Goal: Task Accomplishment & Management: Use online tool/utility

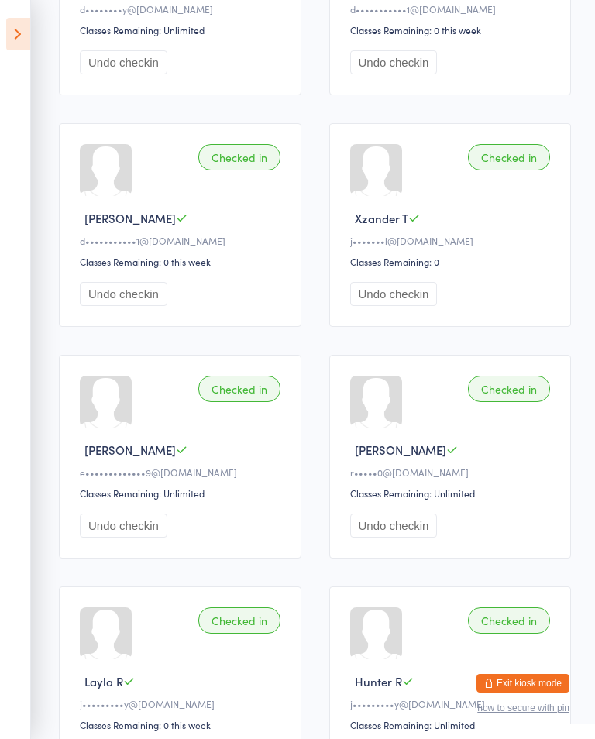
click at [28, 39] on icon at bounding box center [18, 34] width 24 height 33
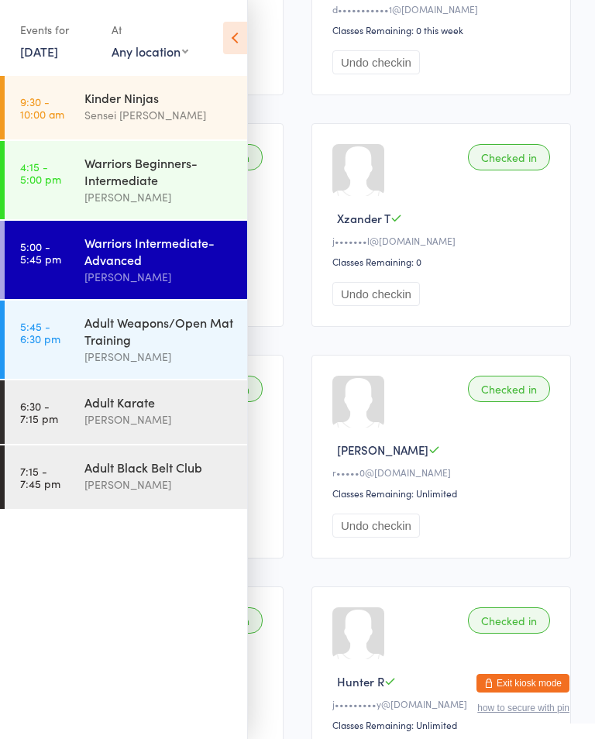
click at [165, 359] on div "[PERSON_NAME]" at bounding box center [158, 357] width 149 height 18
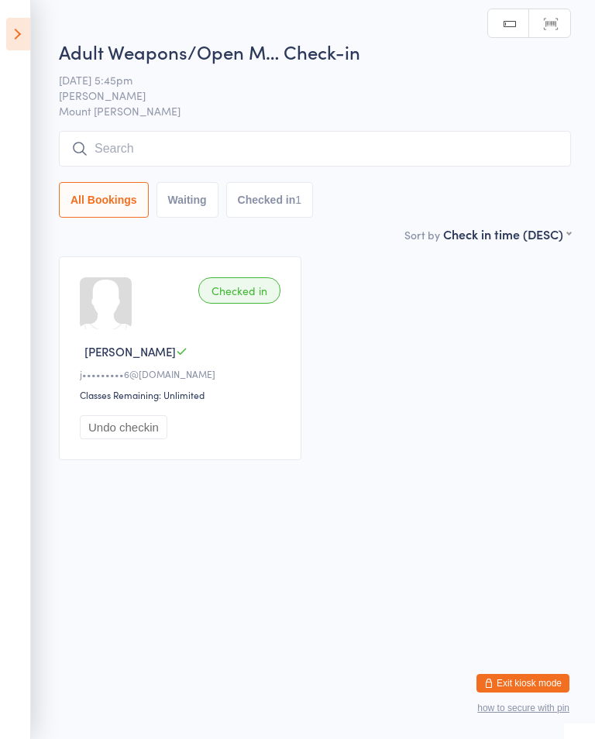
click at [225, 160] on input "search" at bounding box center [315, 149] width 512 height 36
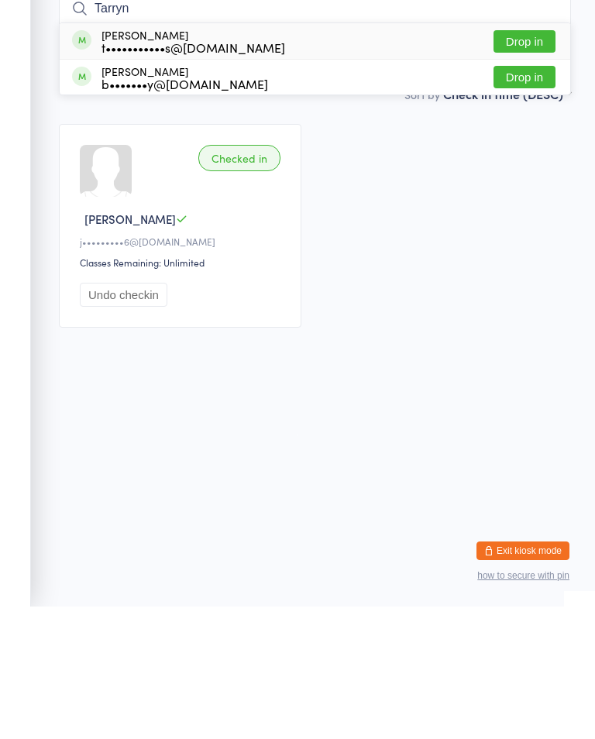
type input "Tarryn"
click at [527, 163] on button "Drop in" at bounding box center [524, 174] width 62 height 22
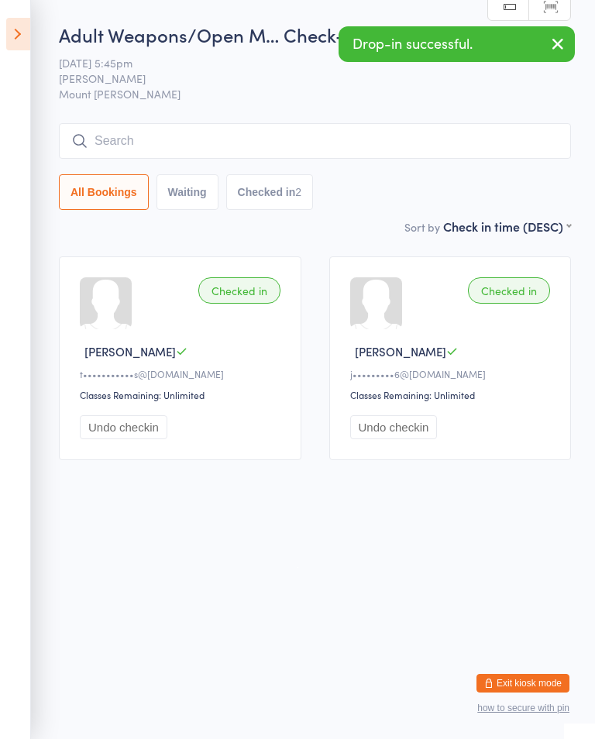
click at [29, 34] on icon at bounding box center [18, 34] width 24 height 33
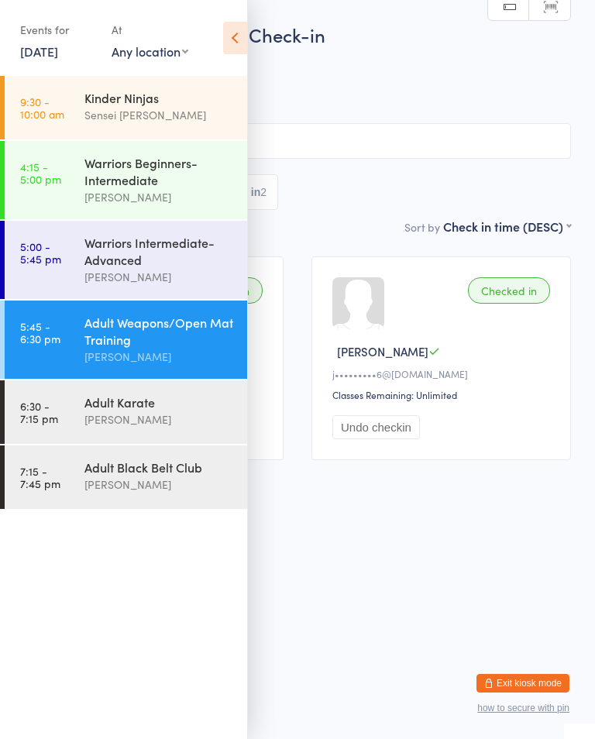
click at [315, 98] on span "Mount [PERSON_NAME]" at bounding box center [297, 93] width 547 height 15
click at [236, 32] on icon at bounding box center [235, 38] width 24 height 33
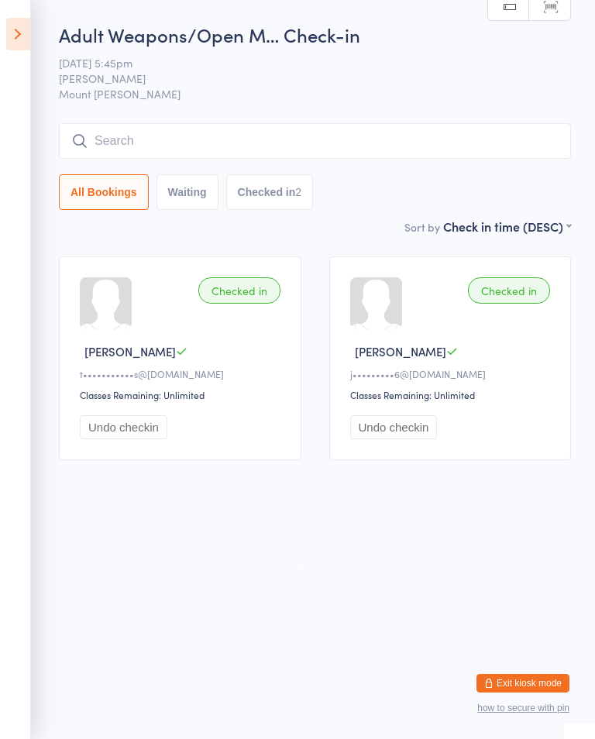
click at [29, 25] on icon at bounding box center [18, 34] width 24 height 33
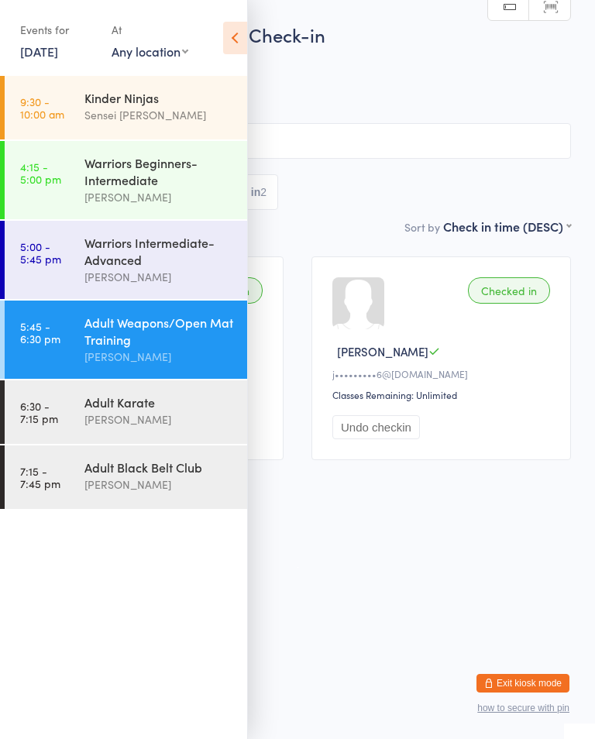
click at [172, 411] on div "Adult Karate" at bounding box center [158, 401] width 149 height 17
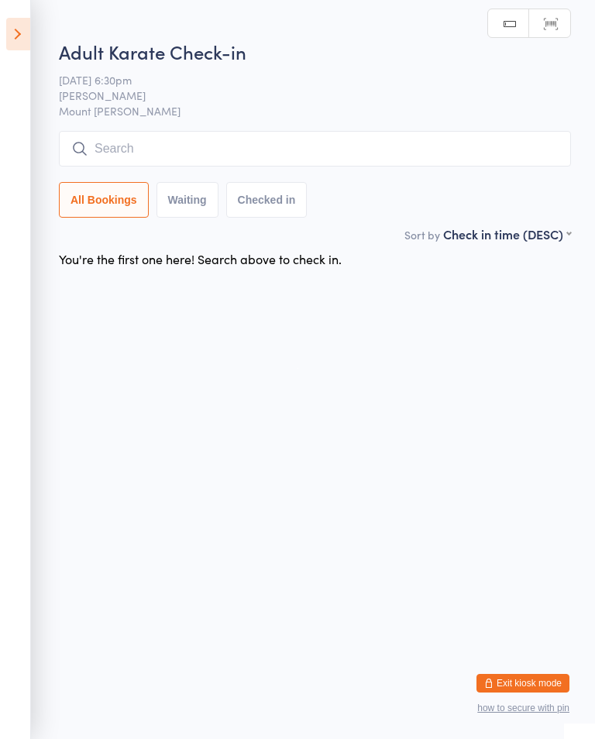
click at [441, 144] on input "search" at bounding box center [315, 149] width 512 height 36
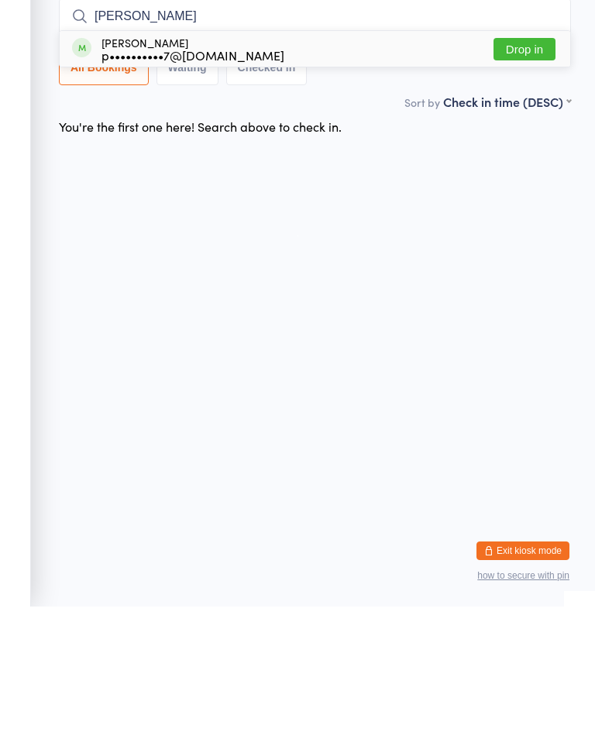
type input "[PERSON_NAME]"
click at [545, 170] on button "Drop in" at bounding box center [524, 181] width 62 height 22
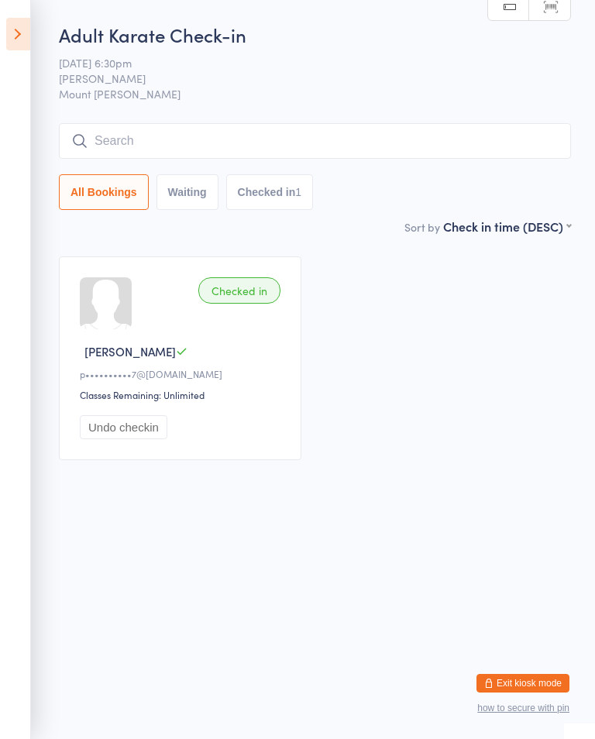
click at [109, 150] on input "search" at bounding box center [315, 141] width 512 height 36
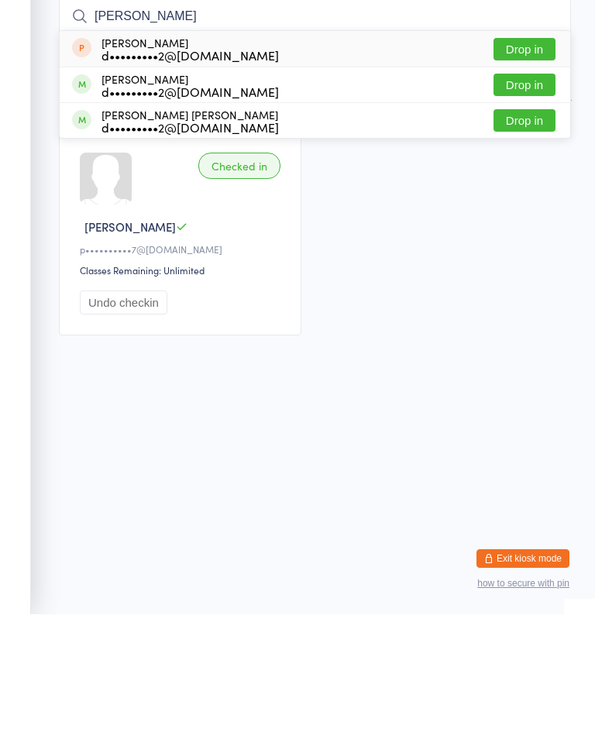
type input "[PERSON_NAME]"
click at [542, 198] on button "Drop in" at bounding box center [524, 209] width 62 height 22
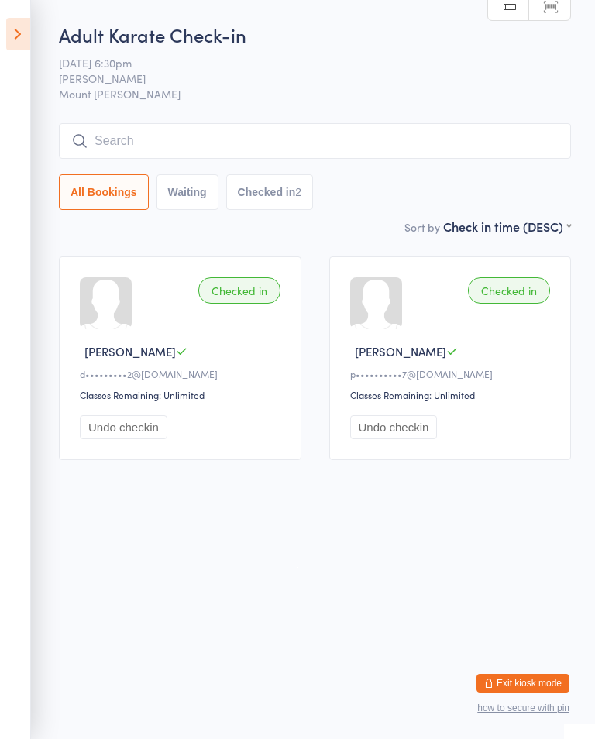
click at [489, 143] on input "search" at bounding box center [315, 141] width 512 height 36
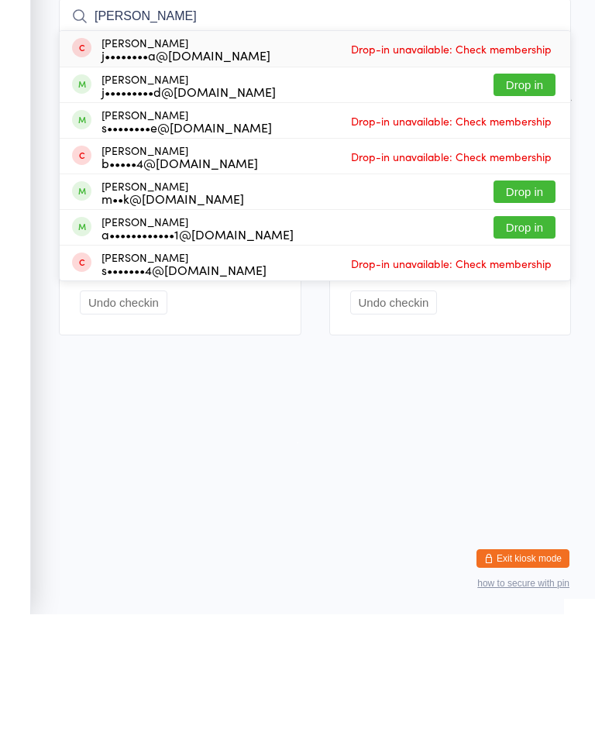
type input "[PERSON_NAME]"
click at [543, 198] on button "Drop in" at bounding box center [524, 209] width 62 height 22
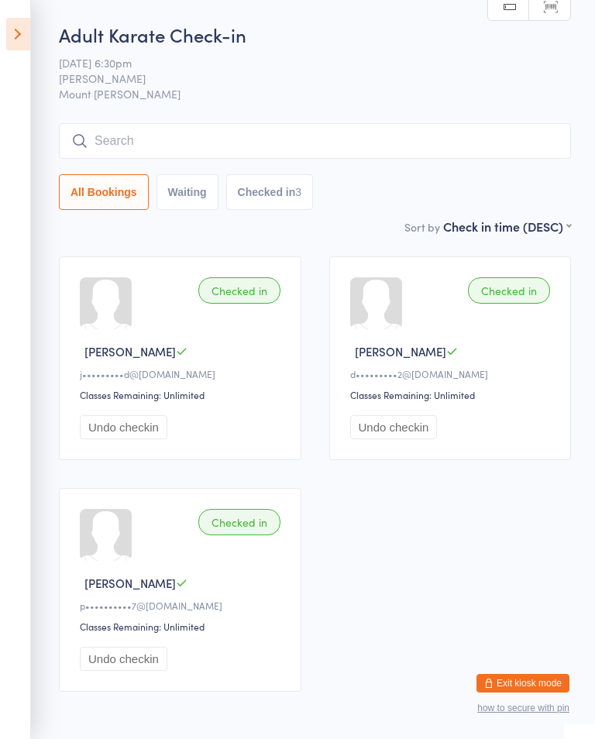
click at [409, 144] on input "search" at bounding box center [315, 141] width 512 height 36
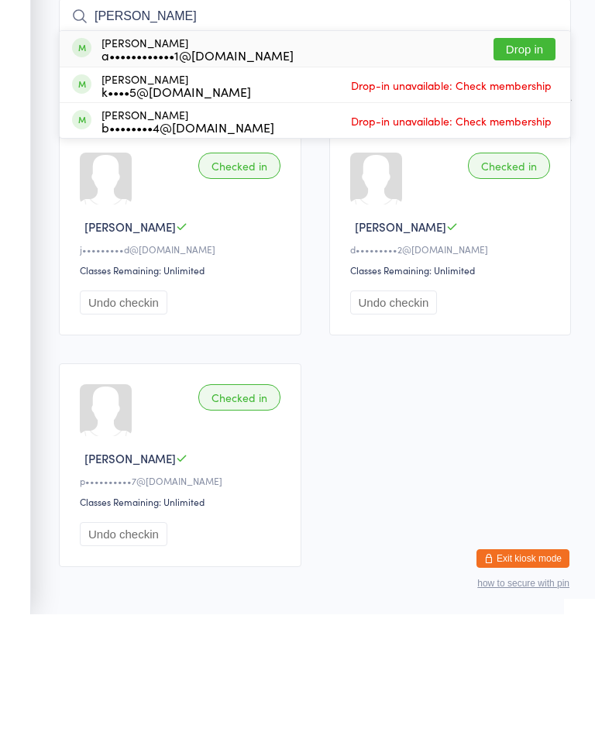
type input "[PERSON_NAME]"
click at [533, 163] on button "Drop in" at bounding box center [524, 174] width 62 height 22
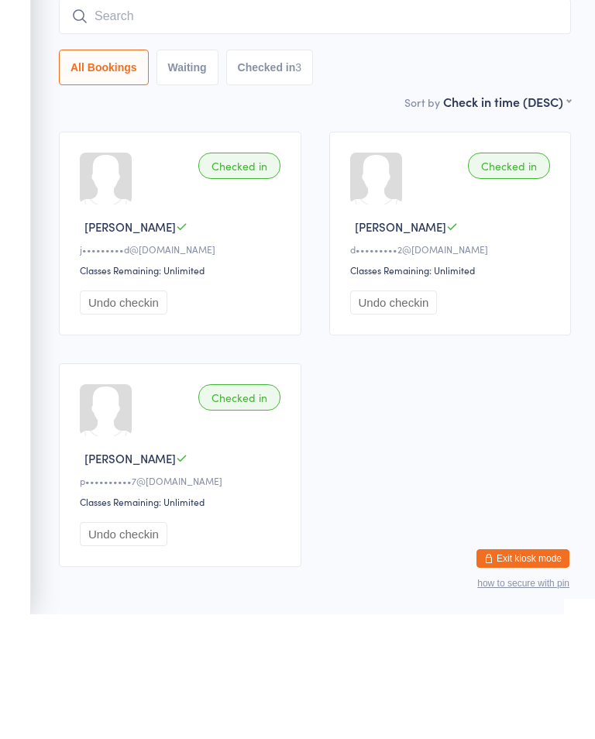
scroll to position [84, 0]
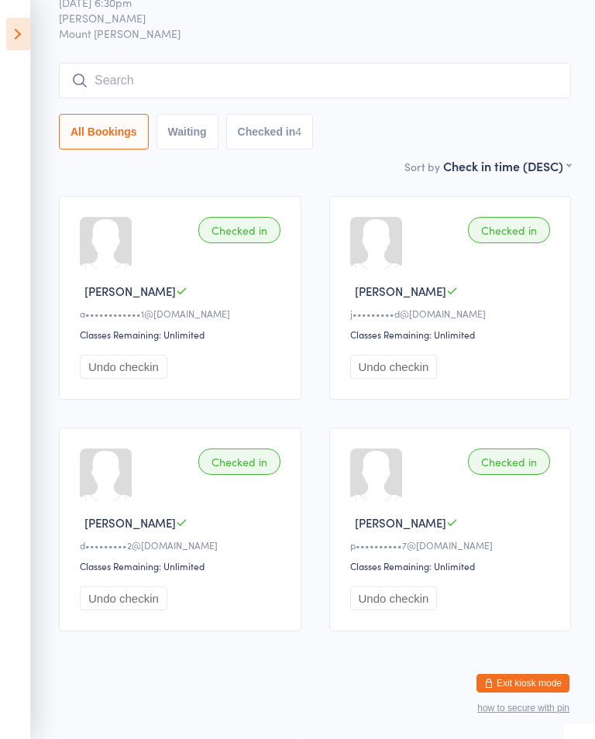
click at [29, 26] on icon at bounding box center [18, 34] width 24 height 33
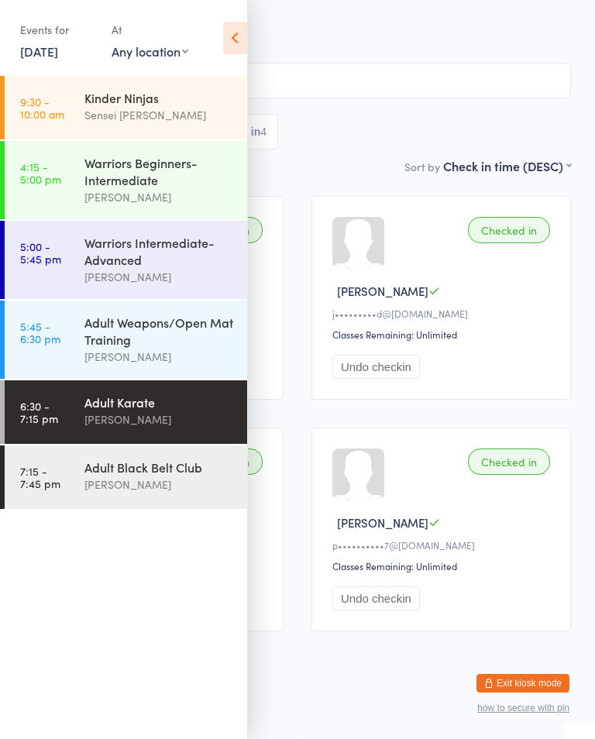
click at [88, 428] on div "[PERSON_NAME]" at bounding box center [158, 420] width 149 height 18
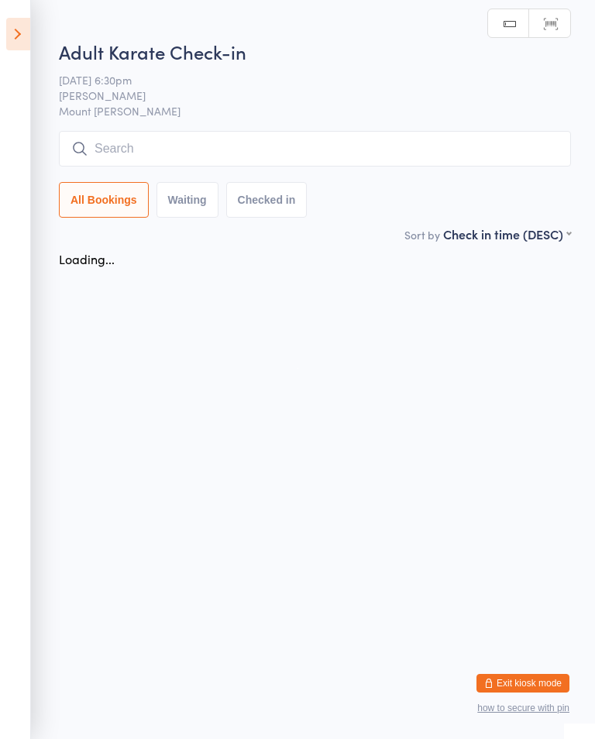
scroll to position [0, 0]
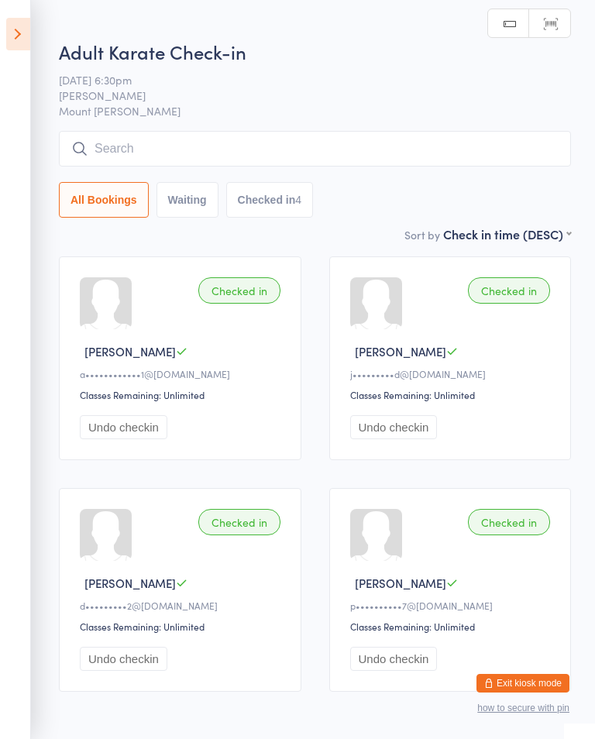
click at [139, 163] on input "search" at bounding box center [315, 149] width 512 height 36
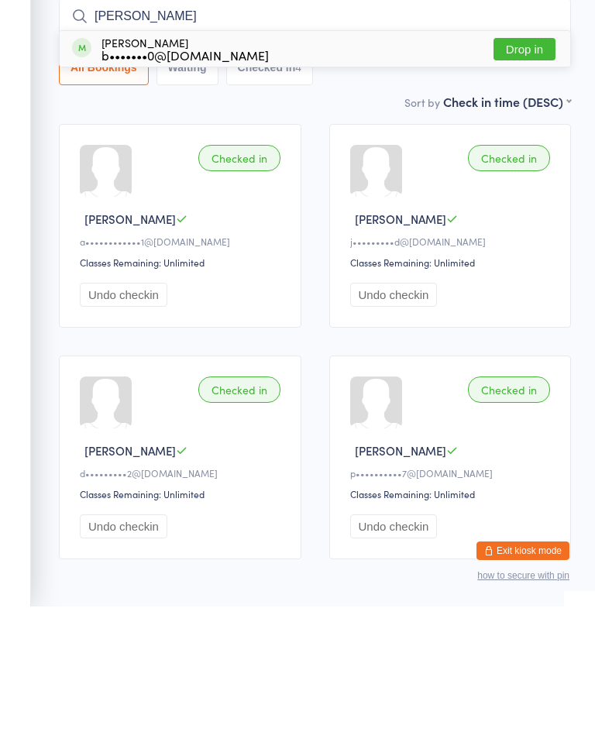
type input "[PERSON_NAME]"
click at [519, 170] on button "Drop in" at bounding box center [524, 181] width 62 height 22
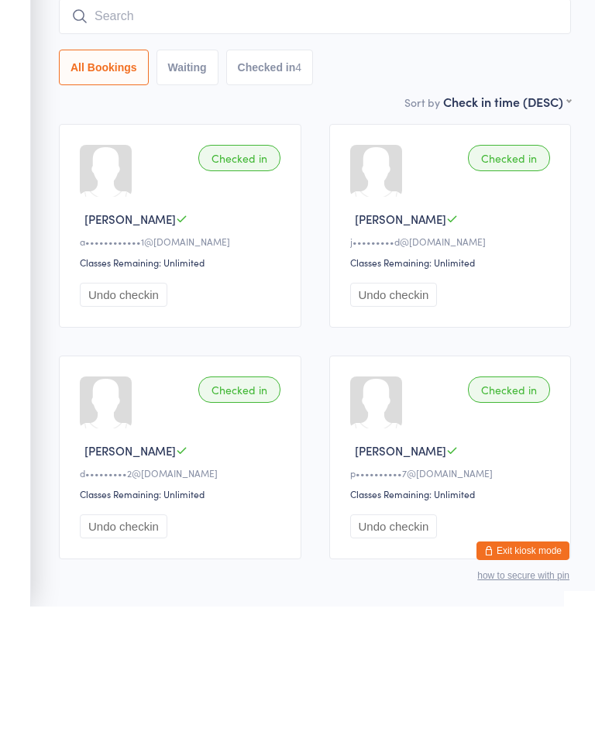
scroll to position [84, 0]
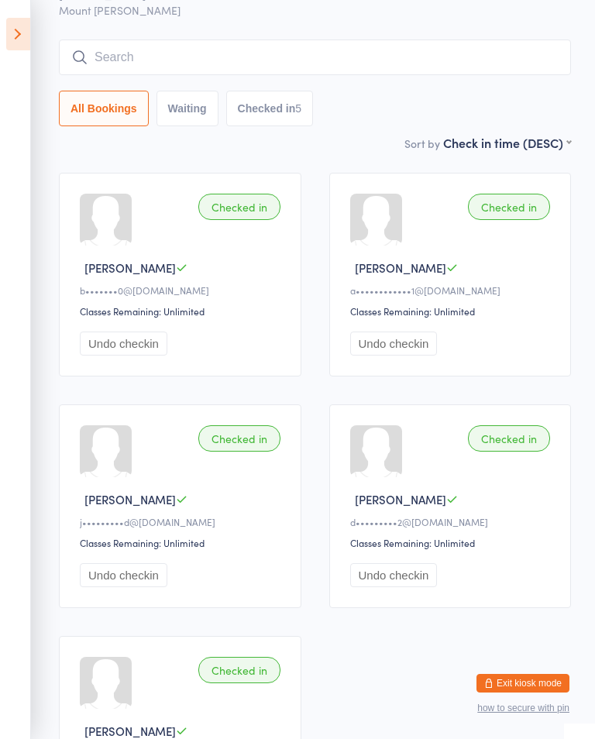
click at [147, 57] on input "search" at bounding box center [315, 58] width 512 height 36
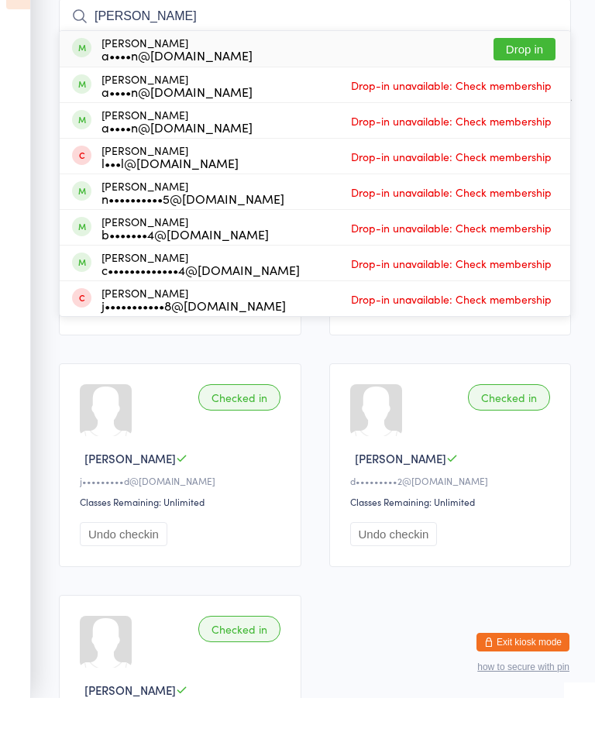
type input "[PERSON_NAME]"
click at [158, 77] on div "[PERSON_NAME] a••••n@[DOMAIN_NAME]" at bounding box center [176, 89] width 151 height 25
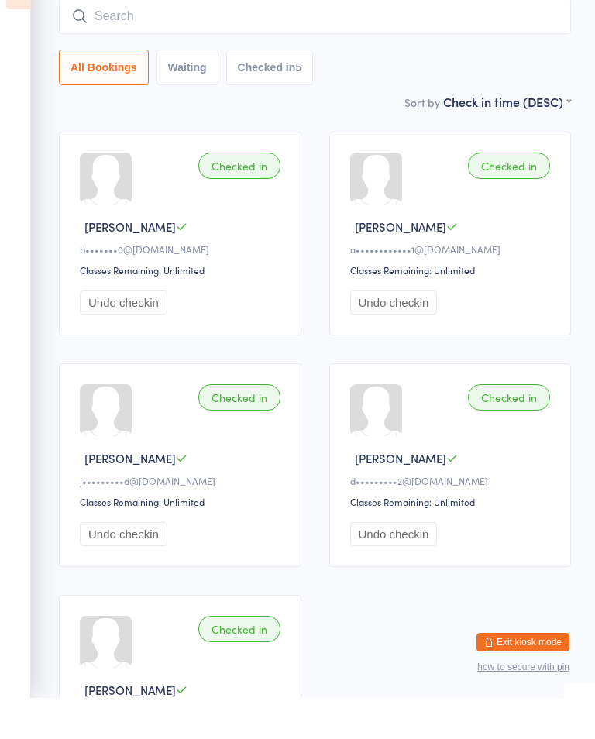
scroll to position [125, 0]
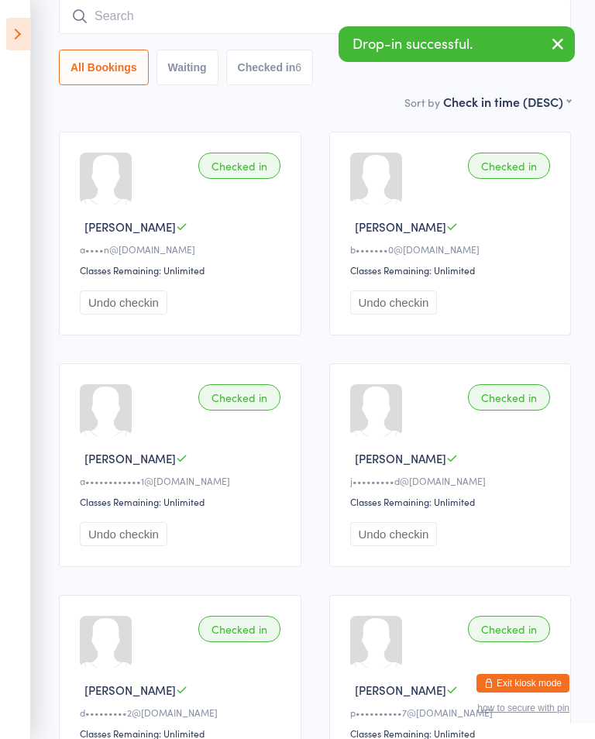
click at [125, 15] on input "search" at bounding box center [315, 16] width 512 height 36
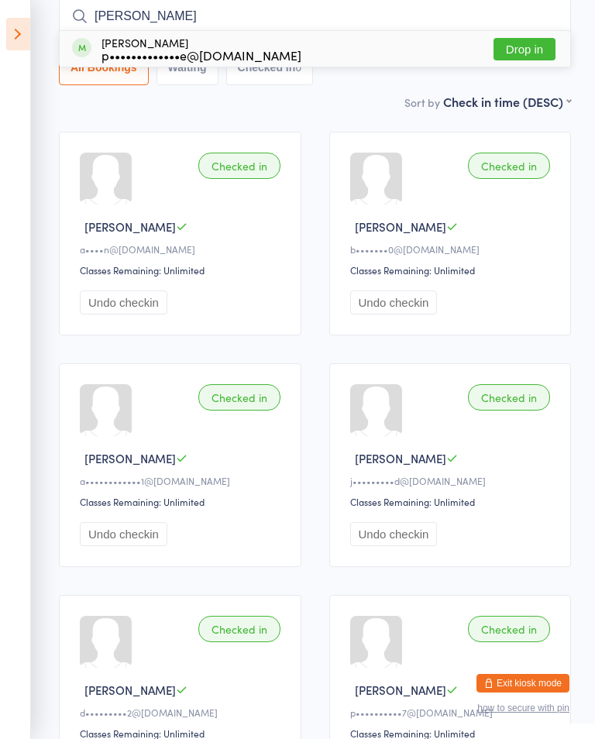
type input "[PERSON_NAME]"
click at [149, 55] on div "p•••••••••••••e@[DOMAIN_NAME]" at bounding box center [201, 55] width 200 height 12
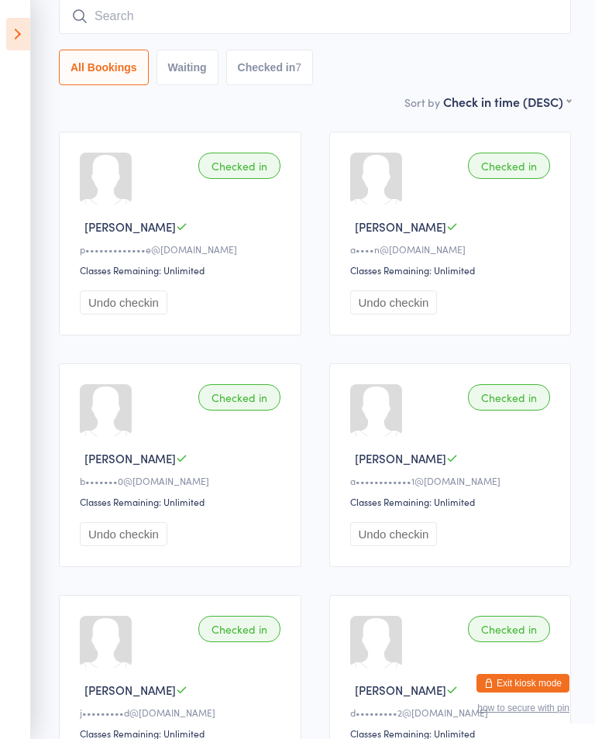
click at [349, 22] on input "search" at bounding box center [315, 16] width 512 height 36
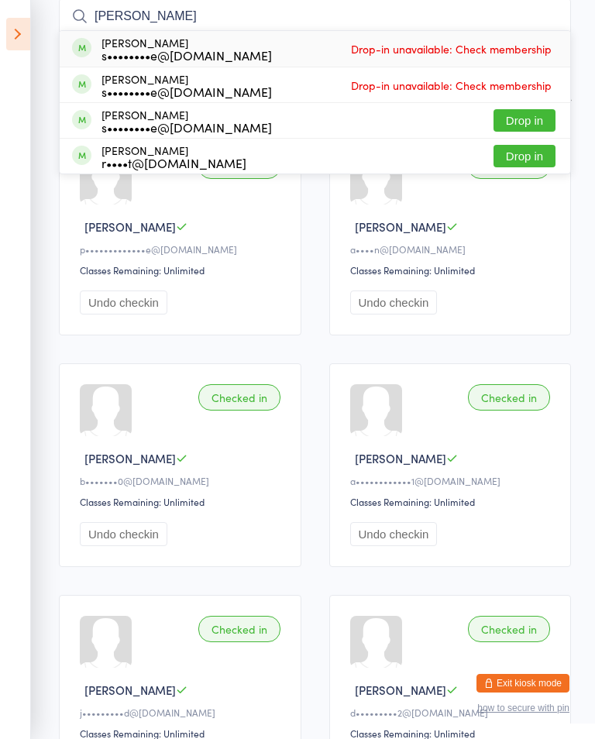
type input "[PERSON_NAME]"
click at [528, 122] on button "Drop in" at bounding box center [524, 120] width 62 height 22
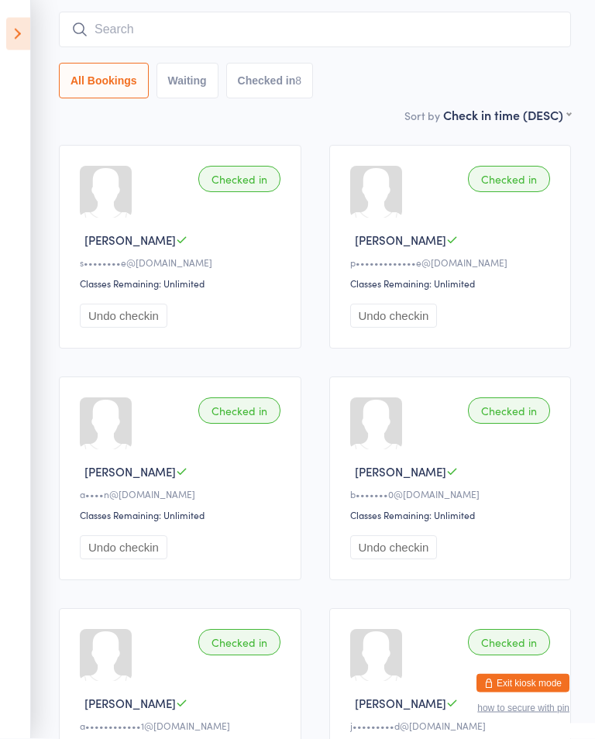
scroll to position [0, 0]
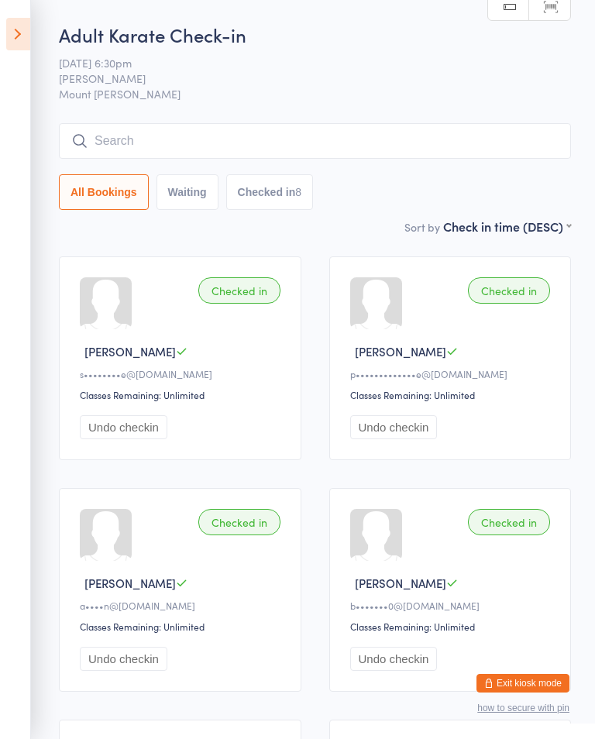
click at [227, 136] on input "search" at bounding box center [315, 141] width 512 height 36
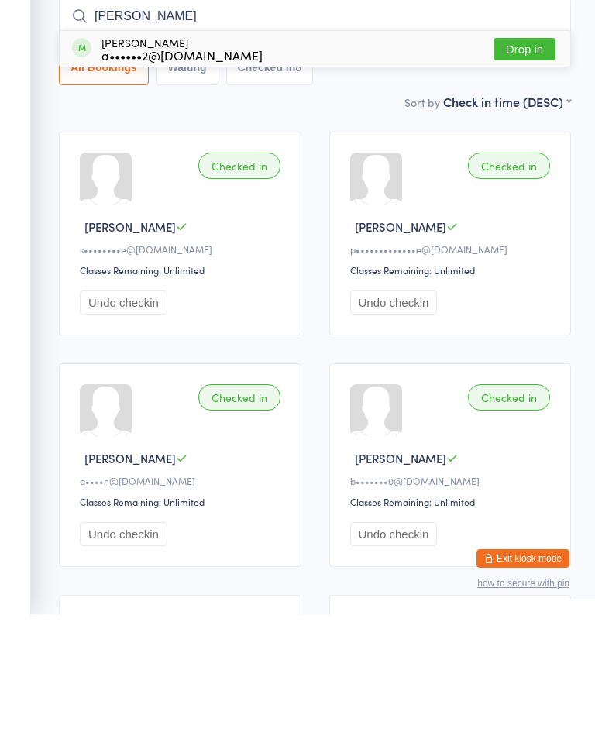
type input "[PERSON_NAME]"
click at [538, 163] on button "Drop in" at bounding box center [524, 174] width 62 height 22
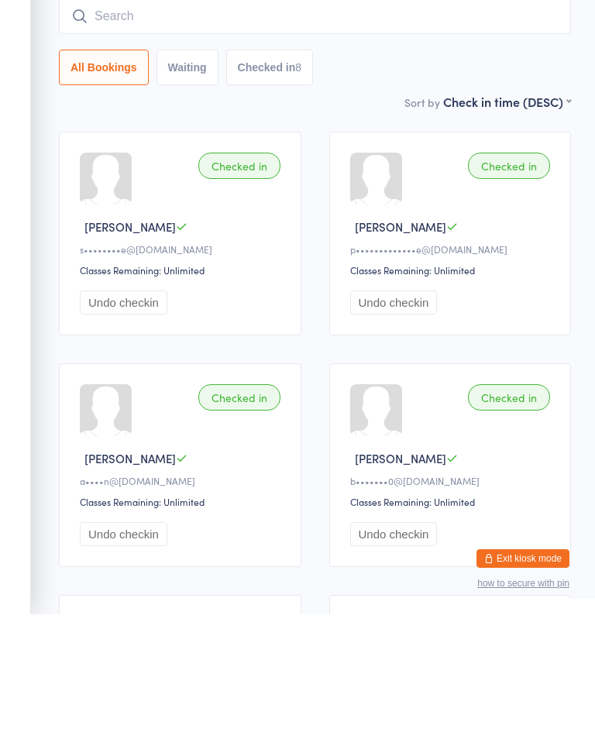
scroll to position [125, 0]
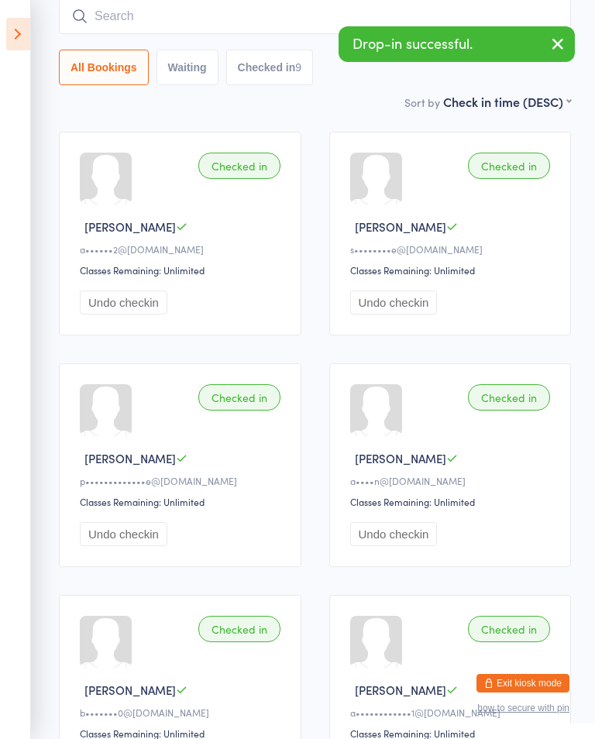
click at [161, 33] on input "search" at bounding box center [315, 16] width 512 height 36
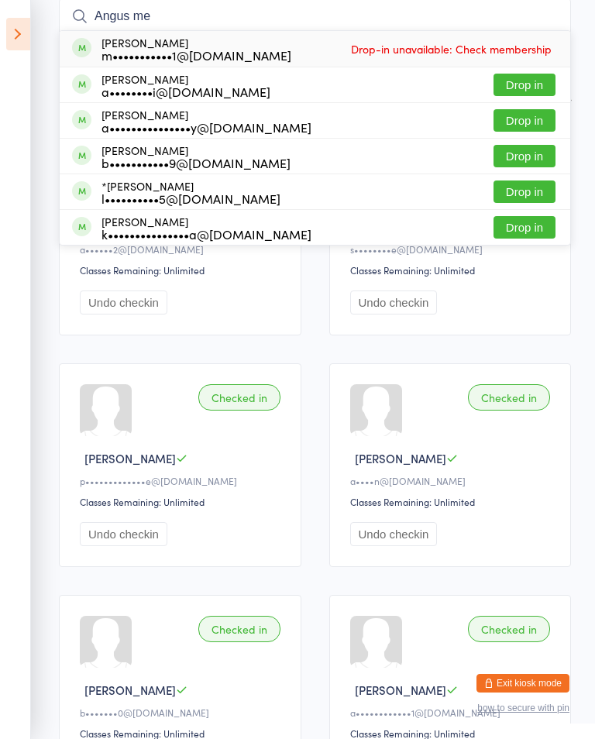
type input "Angus me"
click at [492, 40] on span "Drop-in unavailable: Check membership" at bounding box center [451, 48] width 208 height 23
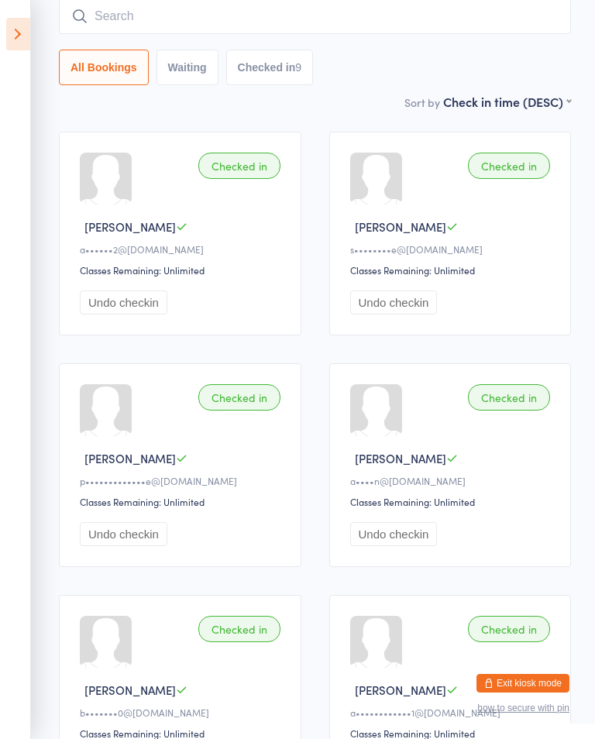
scroll to position [0, 0]
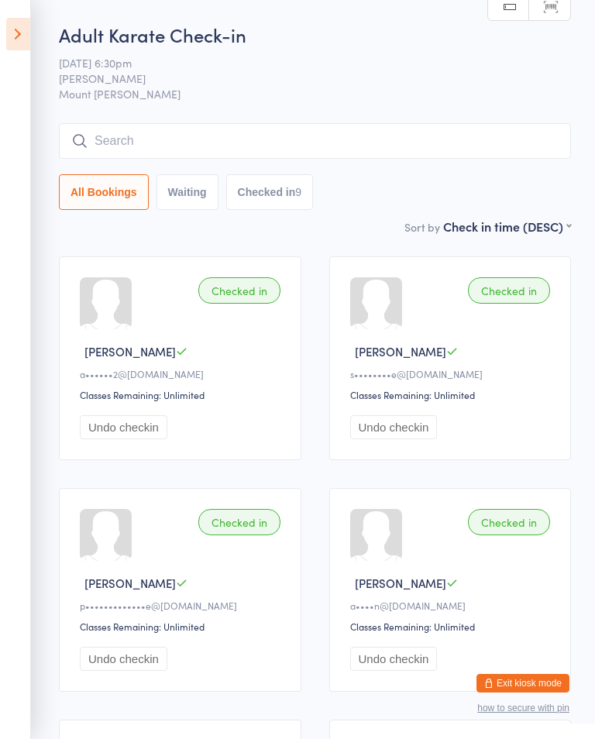
click at [262, 136] on input "search" at bounding box center [315, 141] width 512 height 36
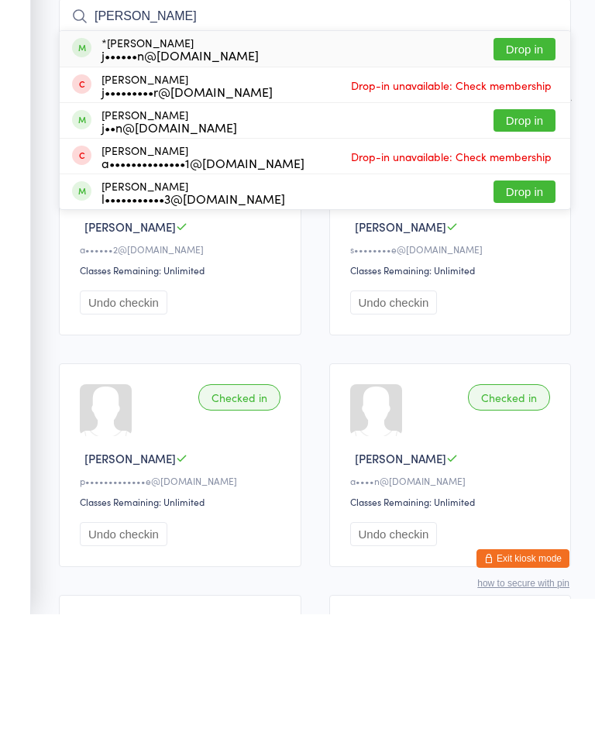
type input "[PERSON_NAME]"
click at [531, 163] on button "Drop in" at bounding box center [524, 174] width 62 height 22
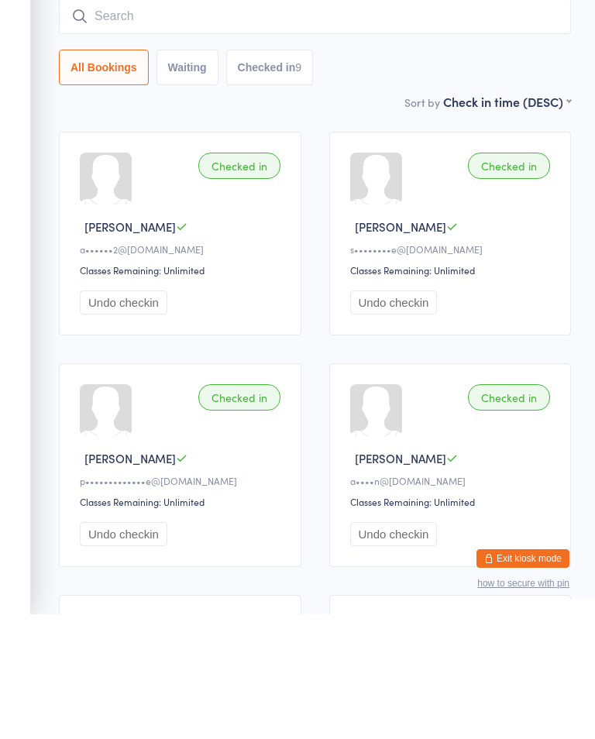
scroll to position [125, 0]
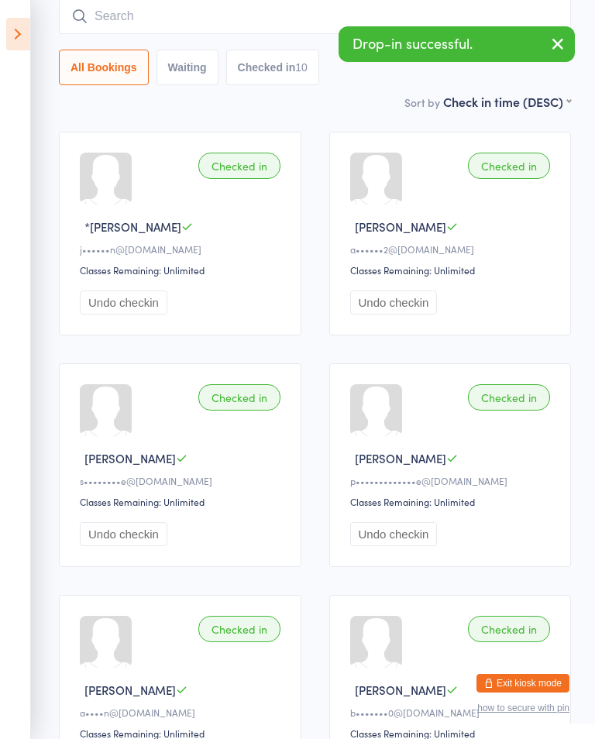
click at [266, 27] on input "search" at bounding box center [315, 16] width 512 height 36
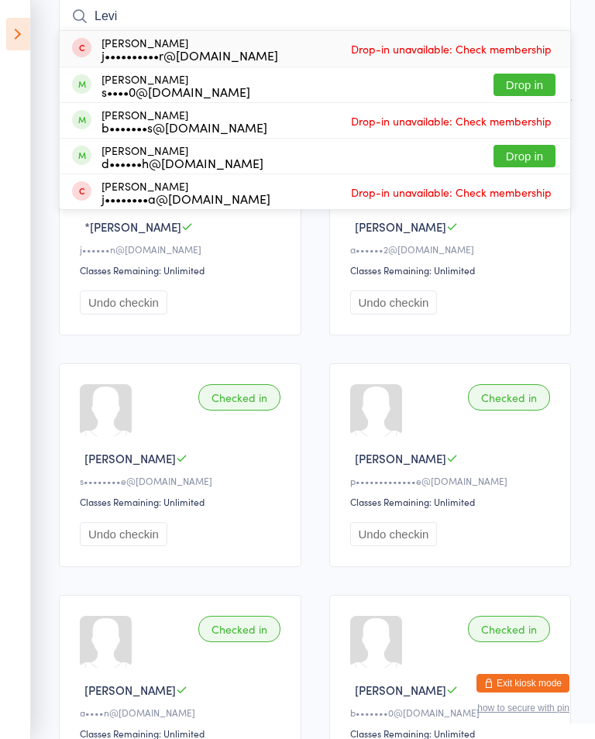
type input "Levi"
click at [519, 161] on button "Drop in" at bounding box center [524, 156] width 62 height 22
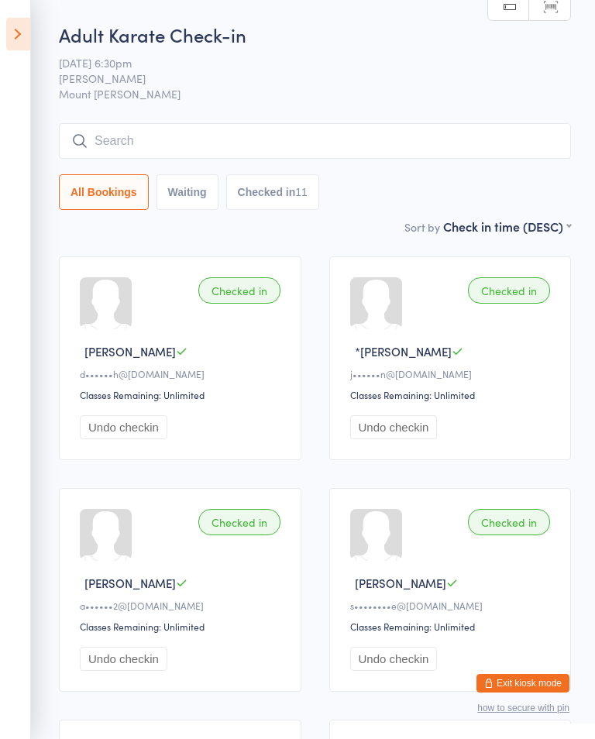
scroll to position [2, 0]
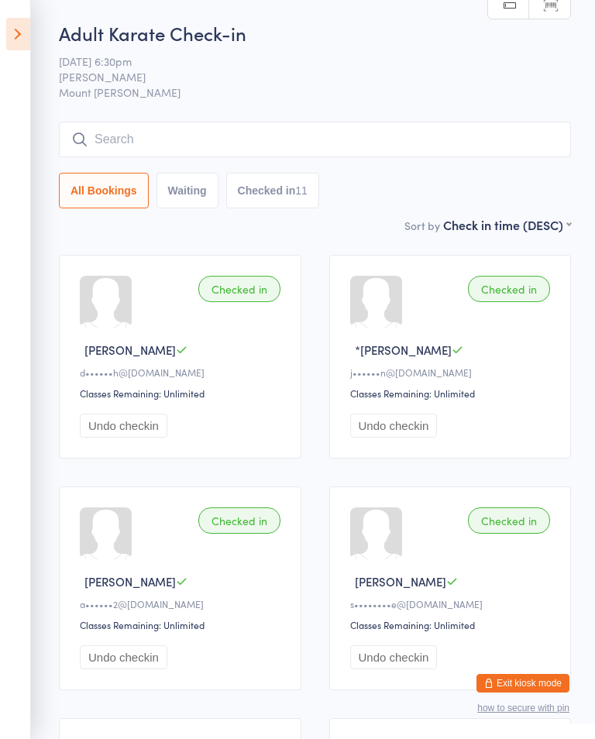
click at [270, 140] on input "search" at bounding box center [315, 140] width 512 height 36
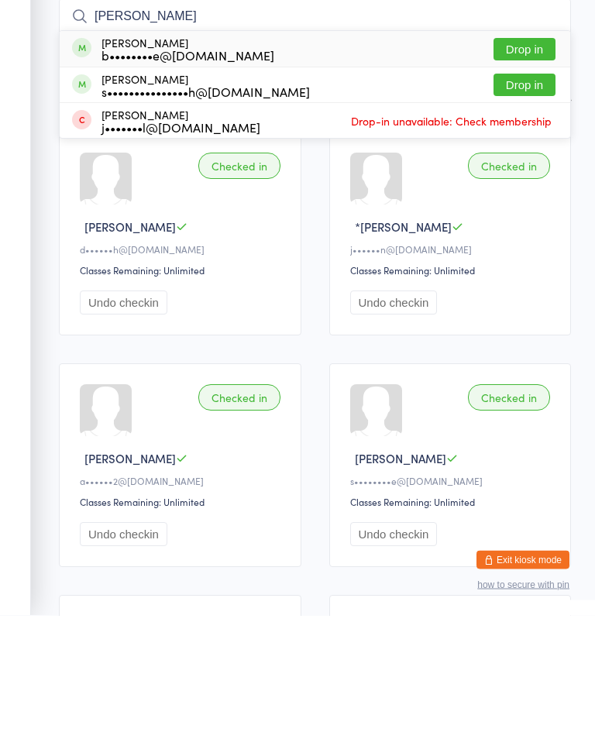
type input "[PERSON_NAME]"
click at [211, 173] on div "b••••••••e@[DOMAIN_NAME]" at bounding box center [187, 179] width 173 height 12
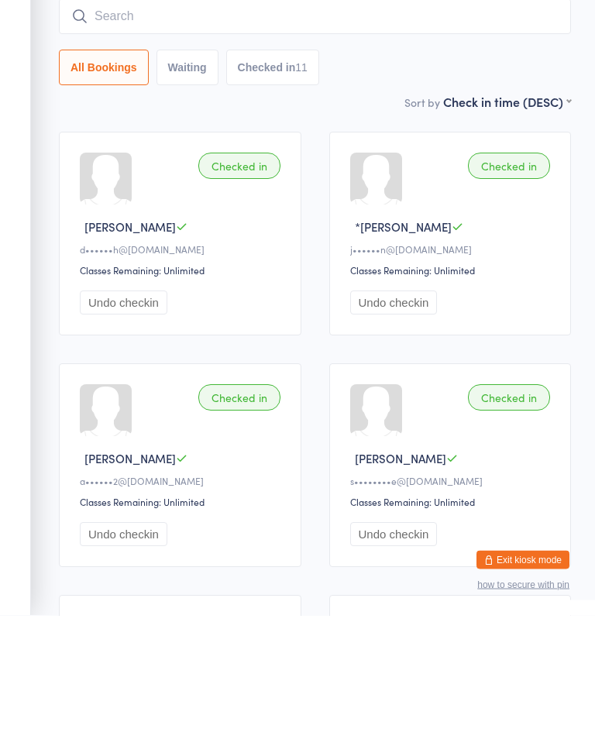
scroll to position [125, 0]
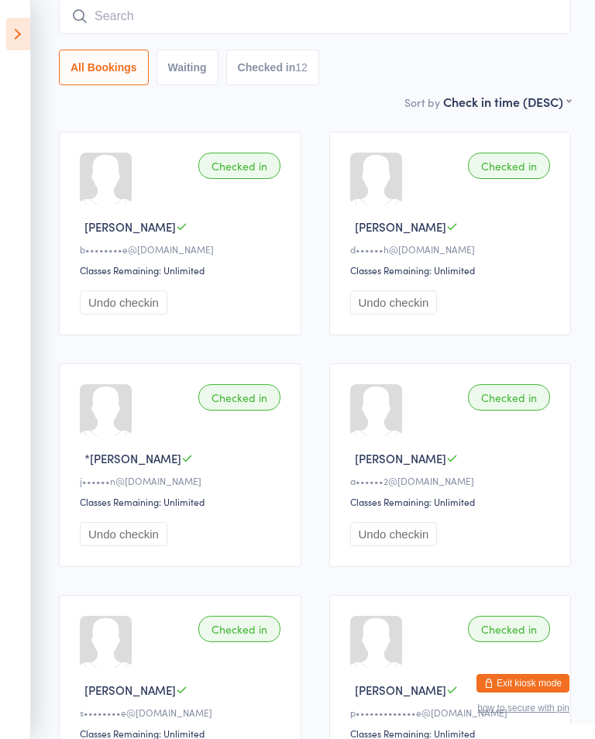
click at [197, 12] on input "search" at bounding box center [315, 16] width 512 height 36
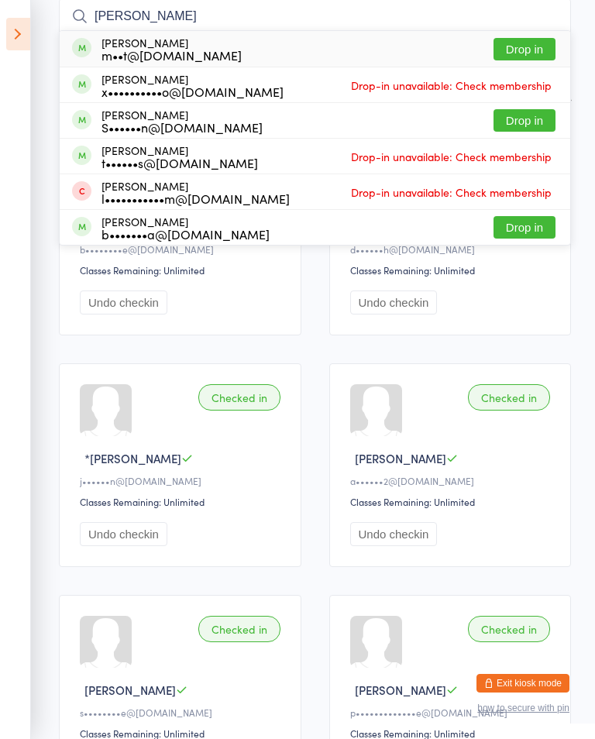
type input "[PERSON_NAME]"
click at [527, 47] on button "Drop in" at bounding box center [524, 49] width 62 height 22
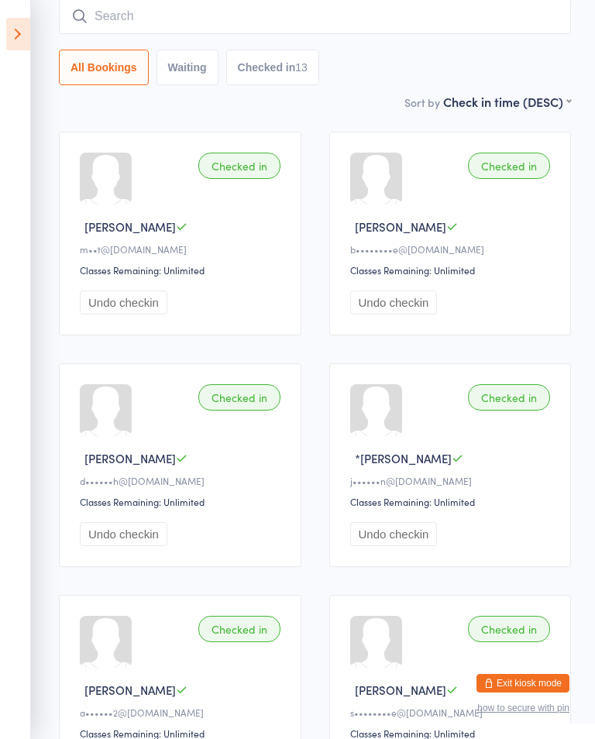
click at [266, 9] on input "search" at bounding box center [315, 16] width 512 height 36
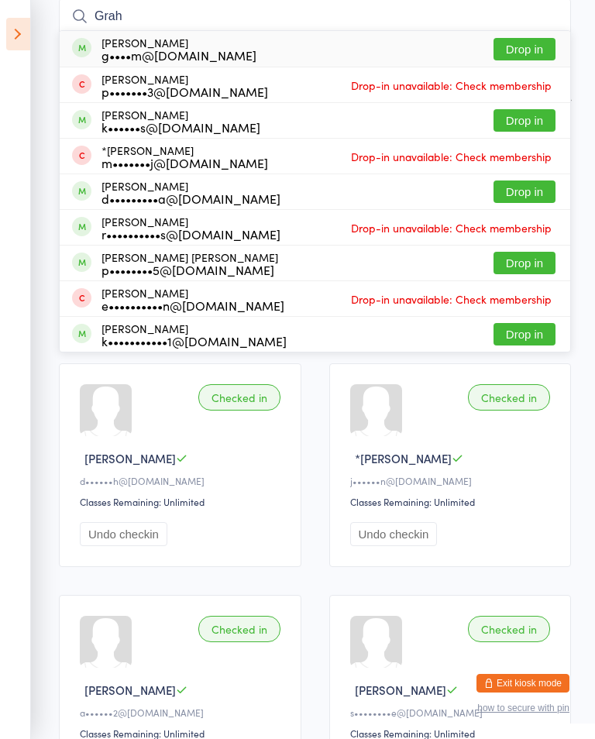
type input "Grah"
click at [521, 58] on button "Drop in" at bounding box center [524, 49] width 62 height 22
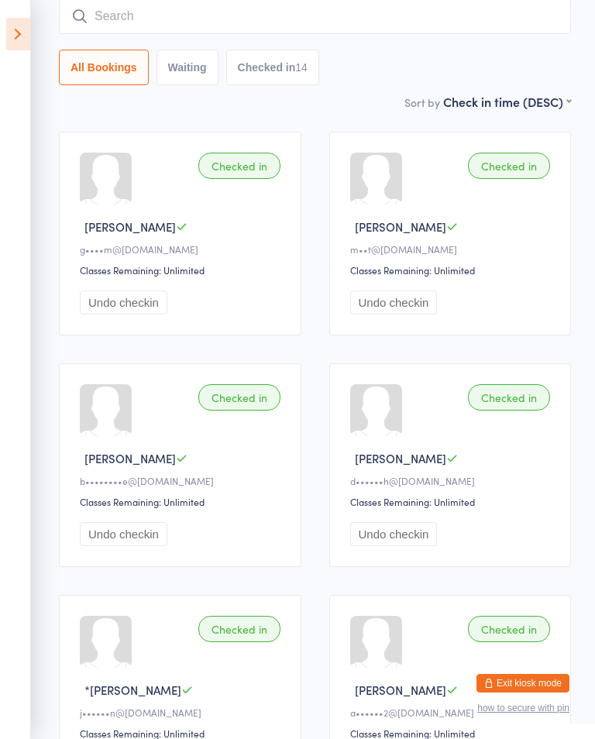
click at [441, 22] on input "search" at bounding box center [315, 16] width 512 height 36
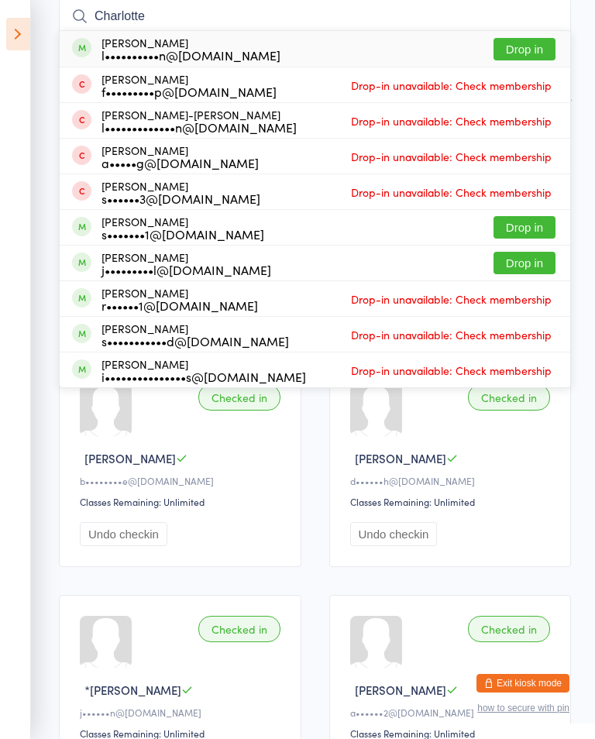
type input "Charlotte"
click at [539, 40] on button "Drop in" at bounding box center [524, 49] width 62 height 22
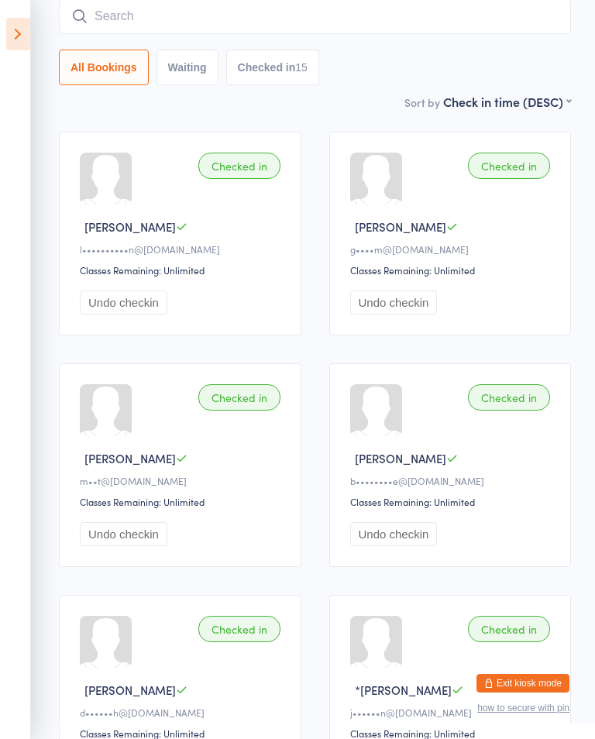
click at [101, 15] on input "search" at bounding box center [315, 16] width 512 height 36
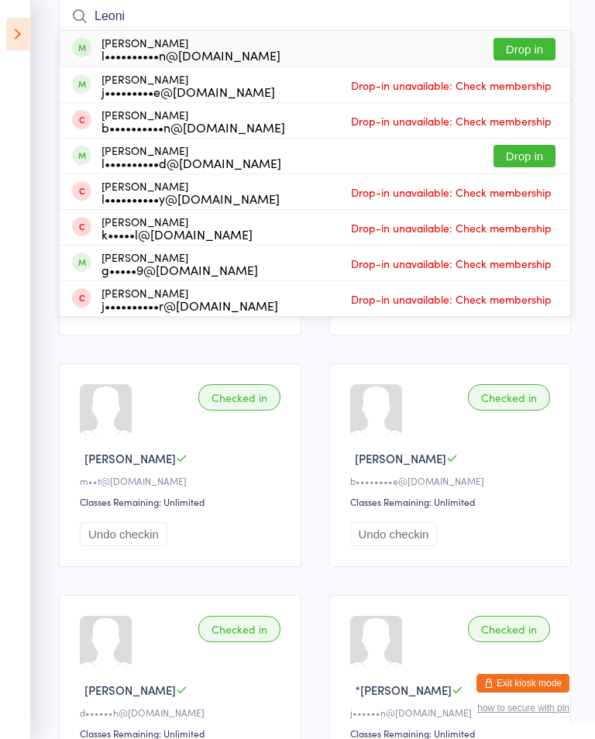
type input "Leoni"
click at [527, 39] on button "Drop in" at bounding box center [524, 49] width 62 height 22
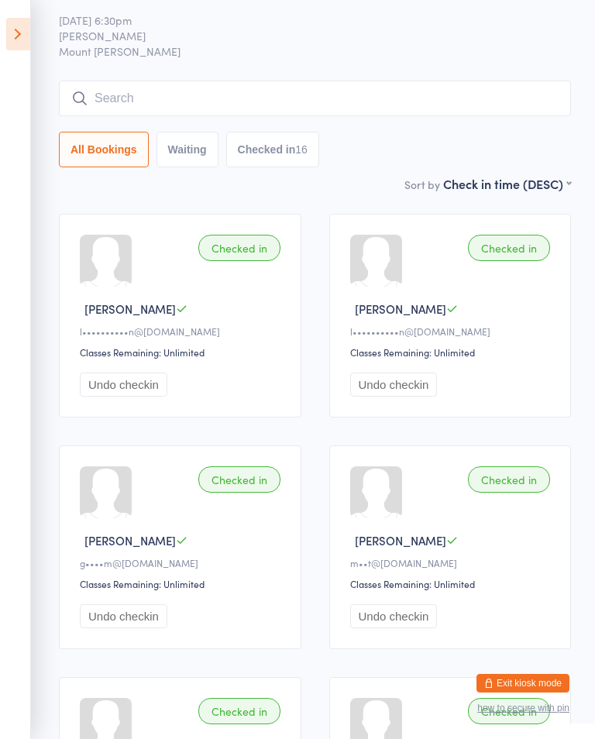
scroll to position [0, 0]
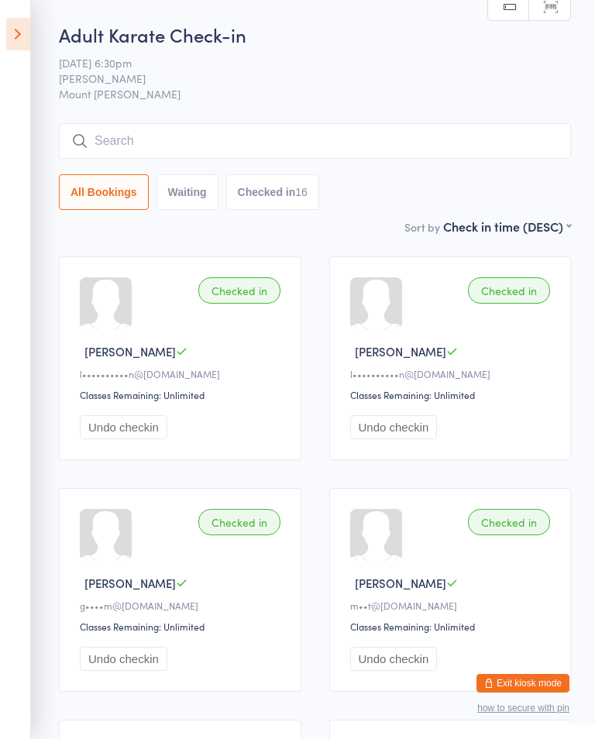
click at [459, 135] on input "search" at bounding box center [315, 141] width 512 height 36
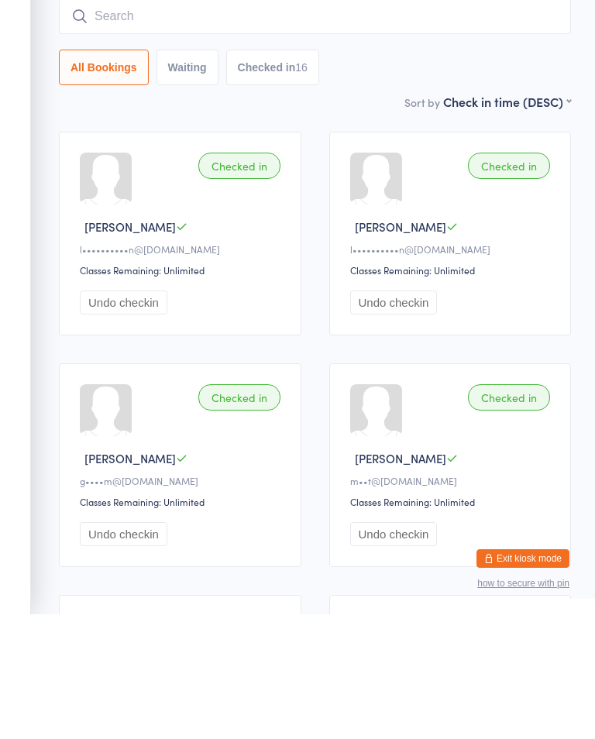
type input "S"
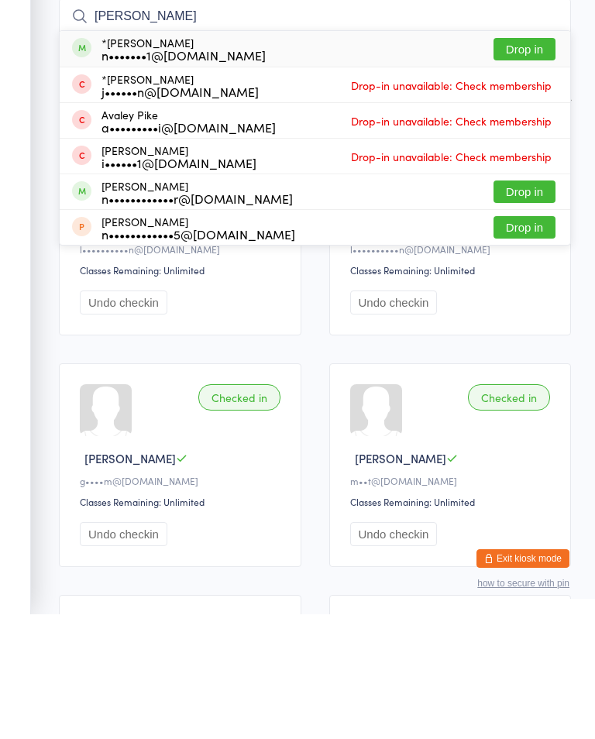
type input "[PERSON_NAME]"
click at [511, 163] on button "Drop in" at bounding box center [524, 174] width 62 height 22
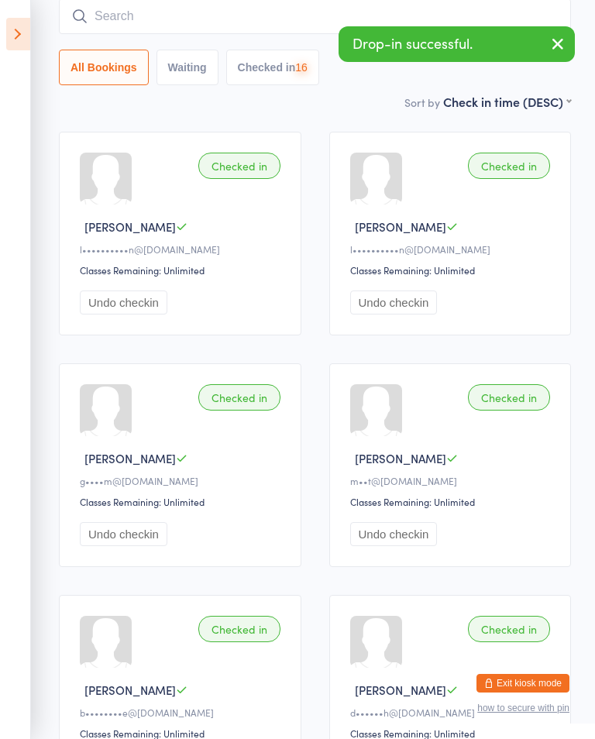
click at [357, 23] on input "search" at bounding box center [315, 16] width 512 height 36
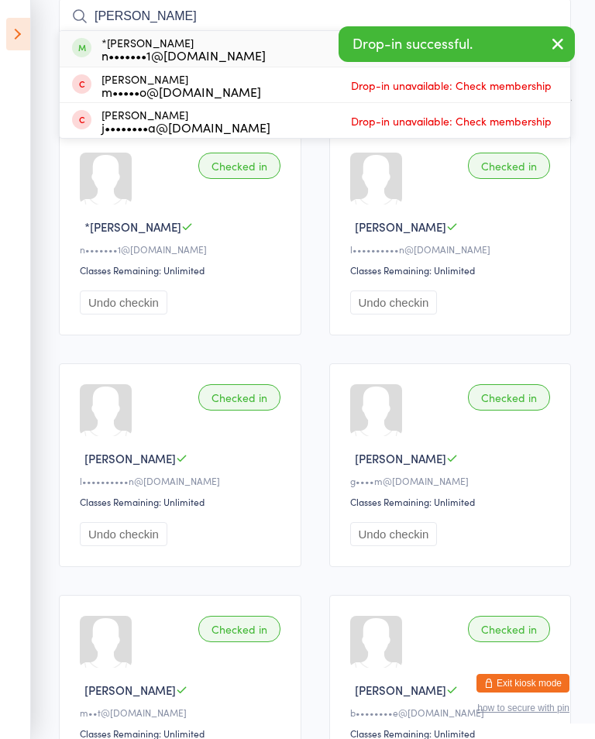
click at [511, 42] on div "Drop-in successful." at bounding box center [456, 44] width 236 height 36
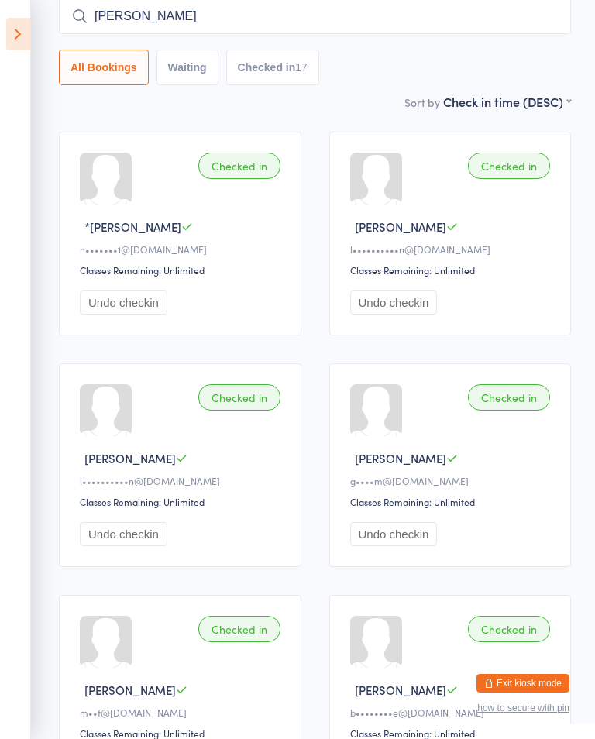
click at [476, 22] on input "[PERSON_NAME]" at bounding box center [315, 16] width 512 height 36
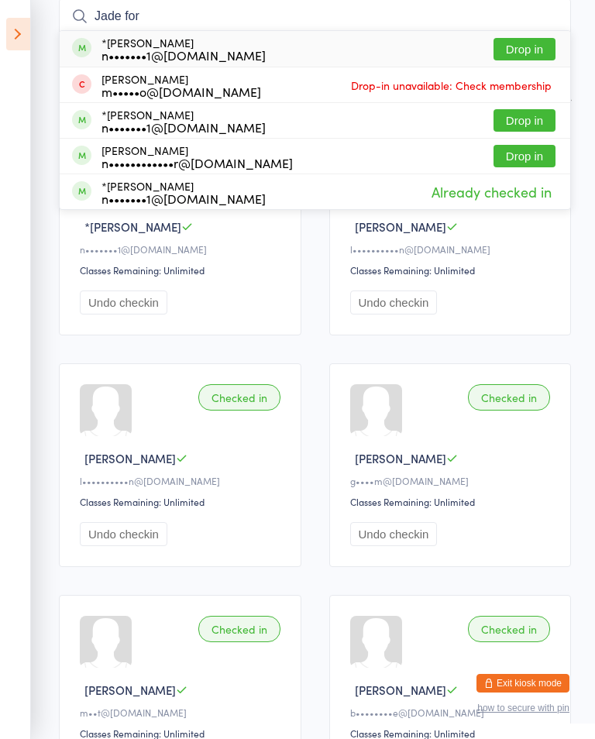
type input "Jade for"
click at [528, 40] on button "Drop in" at bounding box center [524, 49] width 62 height 22
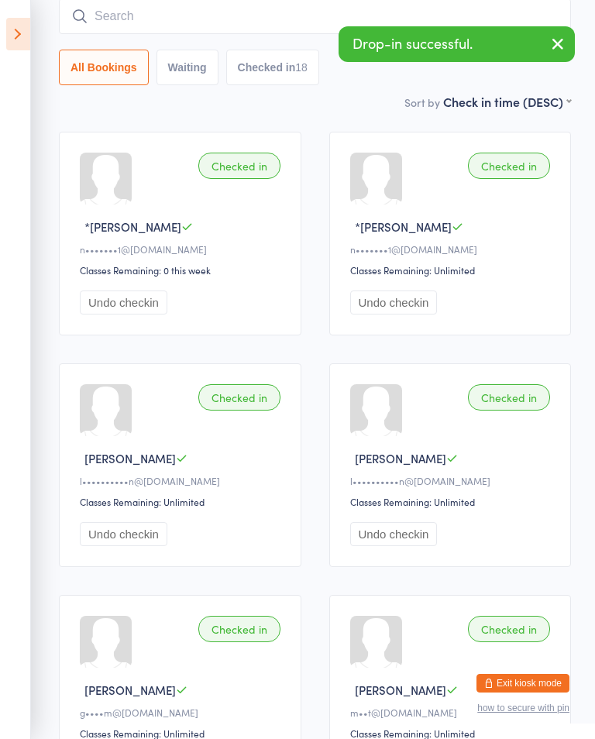
click at [288, 19] on input "search" at bounding box center [315, 16] width 512 height 36
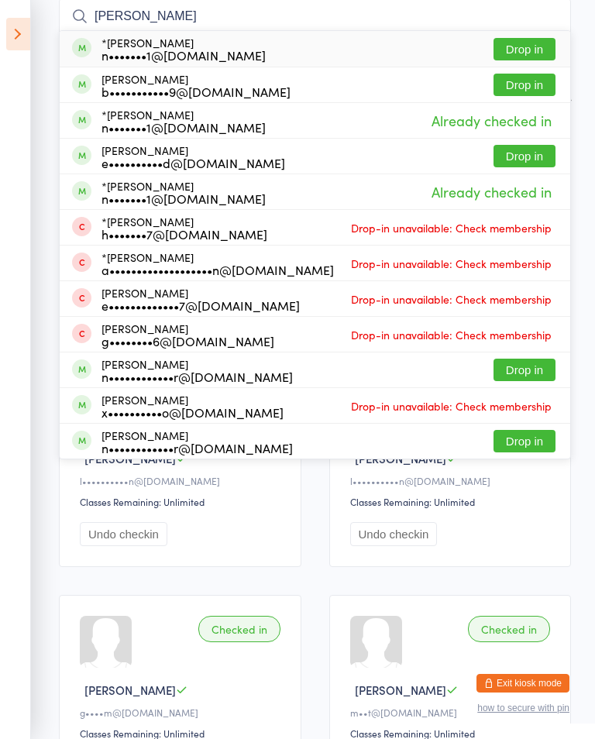
type input "[PERSON_NAME]"
click at [526, 33] on div "*[PERSON_NAME] n•••••••1@[DOMAIN_NAME] Drop in" at bounding box center [315, 49] width 510 height 36
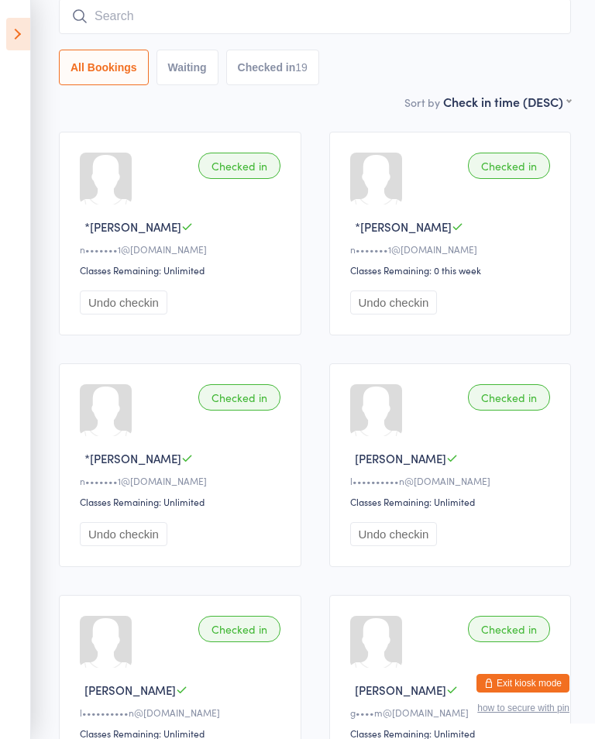
click at [99, 33] on input "search" at bounding box center [315, 16] width 512 height 36
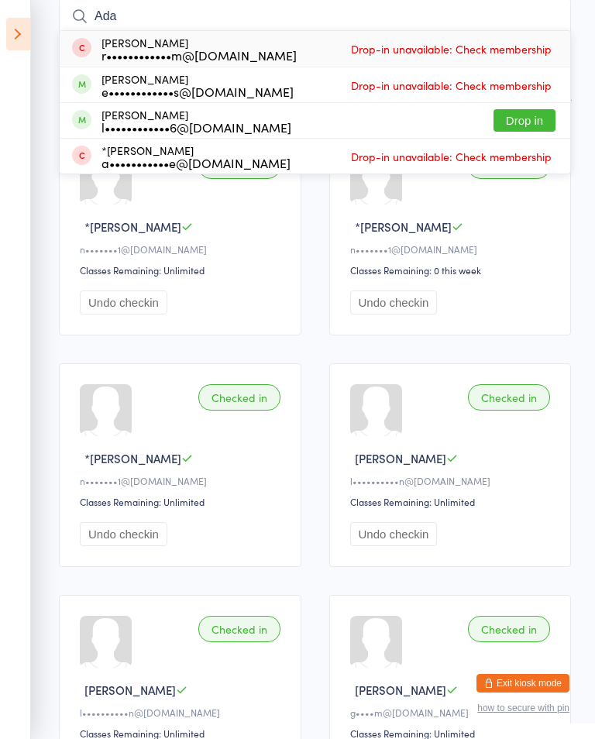
type input "Ada"
click at [517, 110] on button "Drop in" at bounding box center [524, 120] width 62 height 22
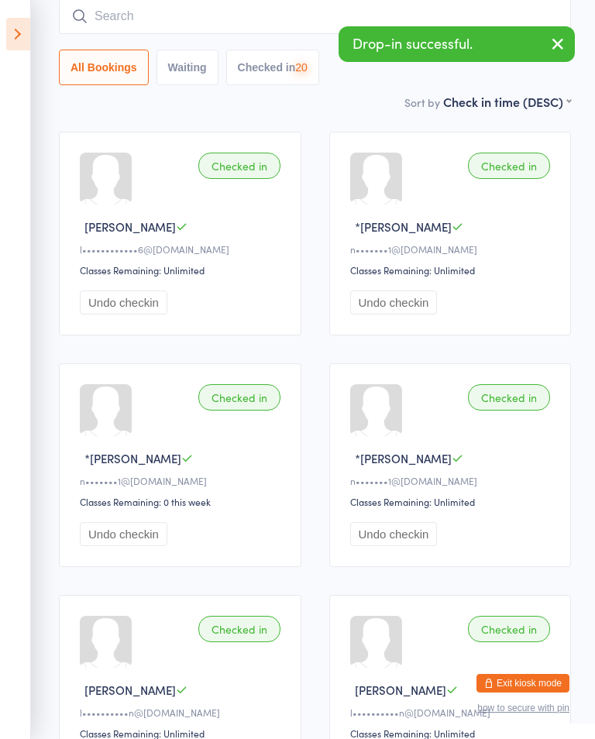
click at [91, 12] on input "search" at bounding box center [315, 16] width 512 height 36
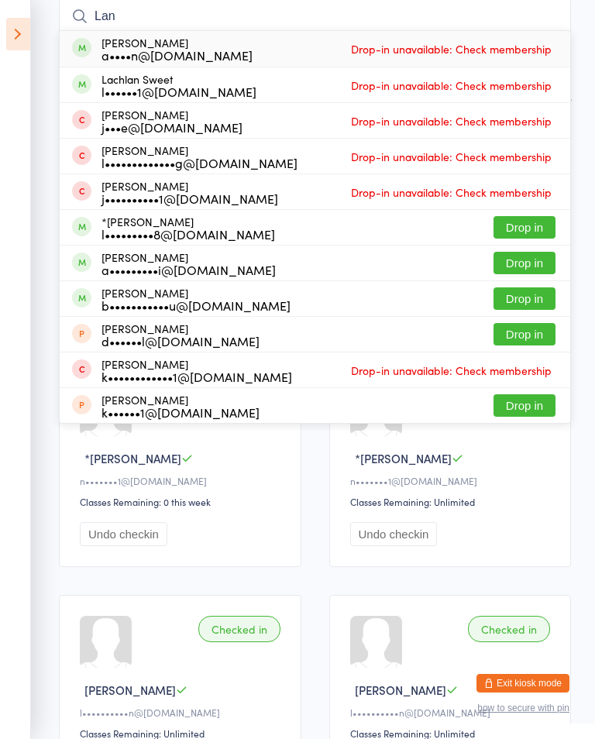
type input "Lan"
click at [507, 219] on button "Drop in" at bounding box center [524, 227] width 62 height 22
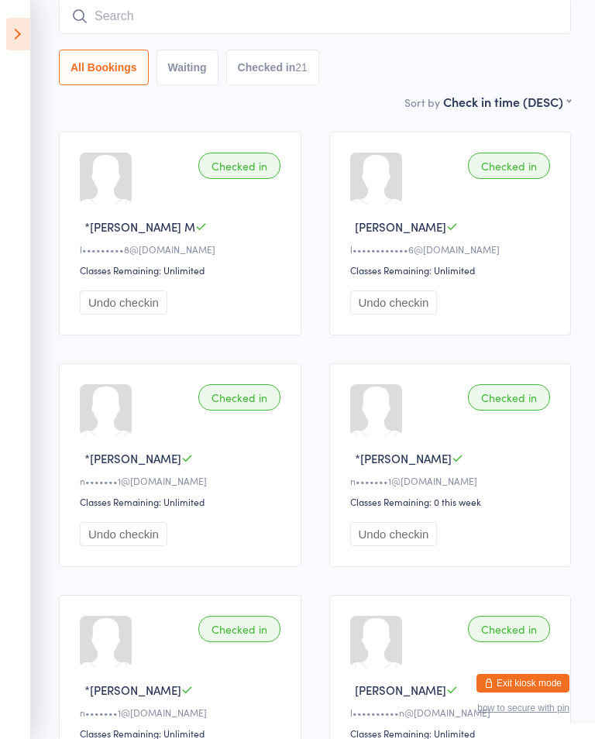
click at [495, 47] on div "All Bookings Waiting Checked in 21" at bounding box center [315, 41] width 512 height 87
click at [500, 34] on input "search" at bounding box center [315, 16] width 512 height 36
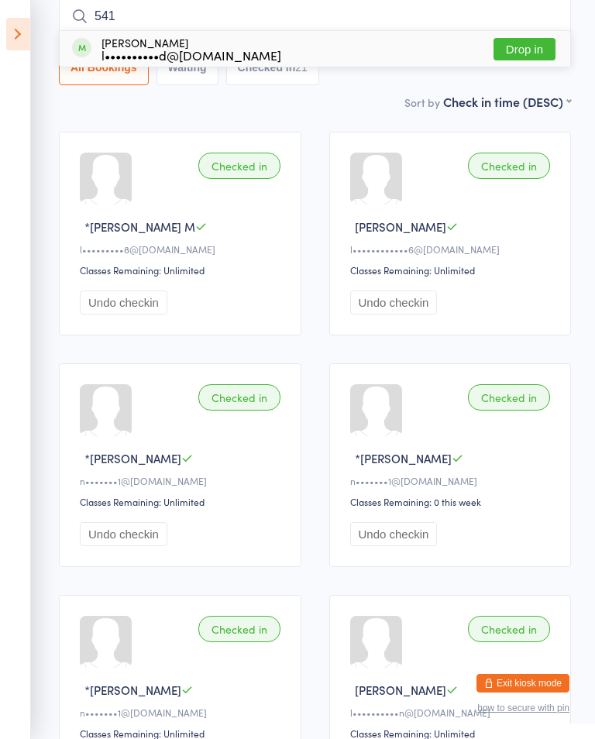
type input "541"
click at [536, 40] on button "Drop in" at bounding box center [524, 49] width 62 height 22
